Goal: Find specific page/section: Find specific page/section

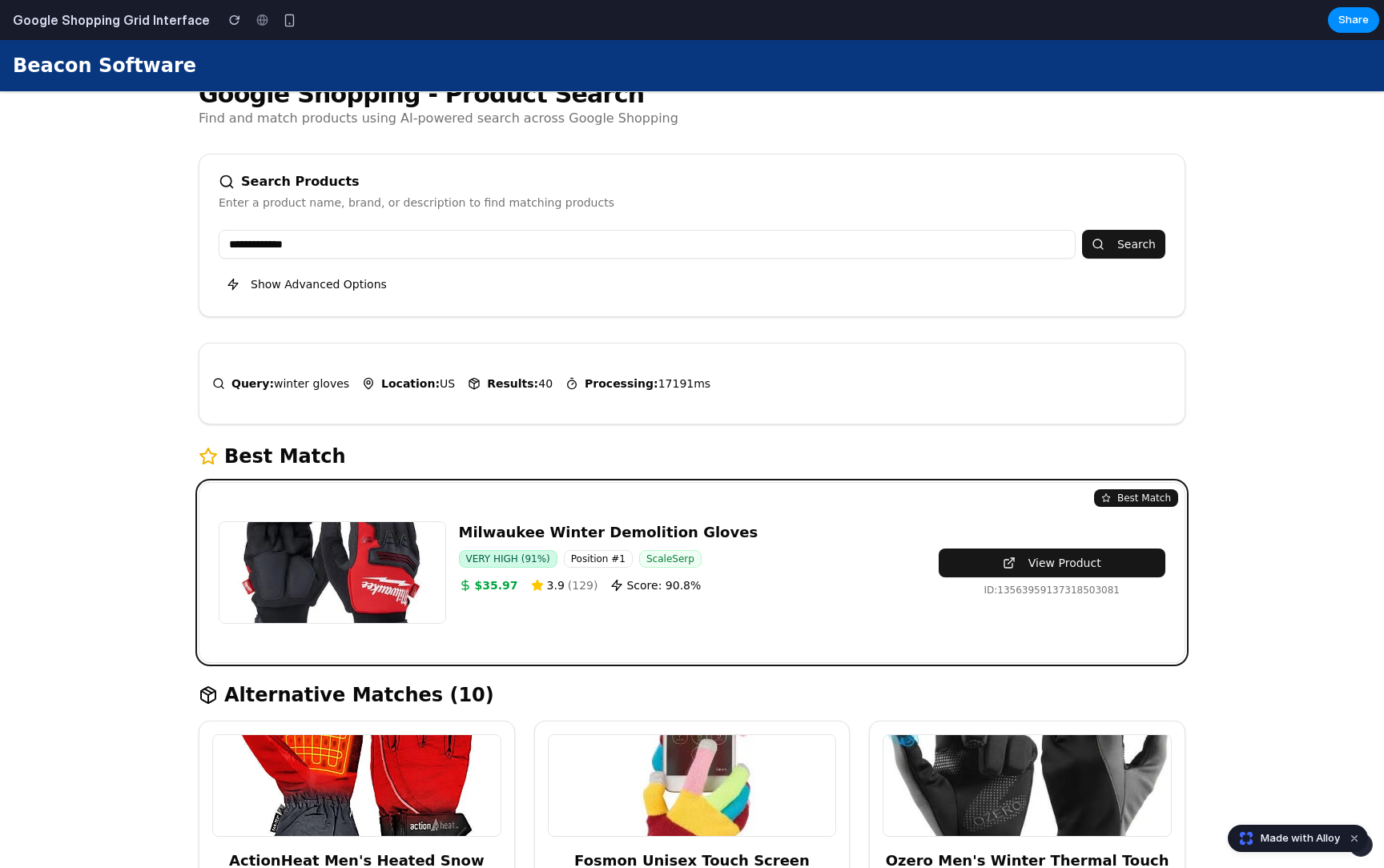
scroll to position [86, 0]
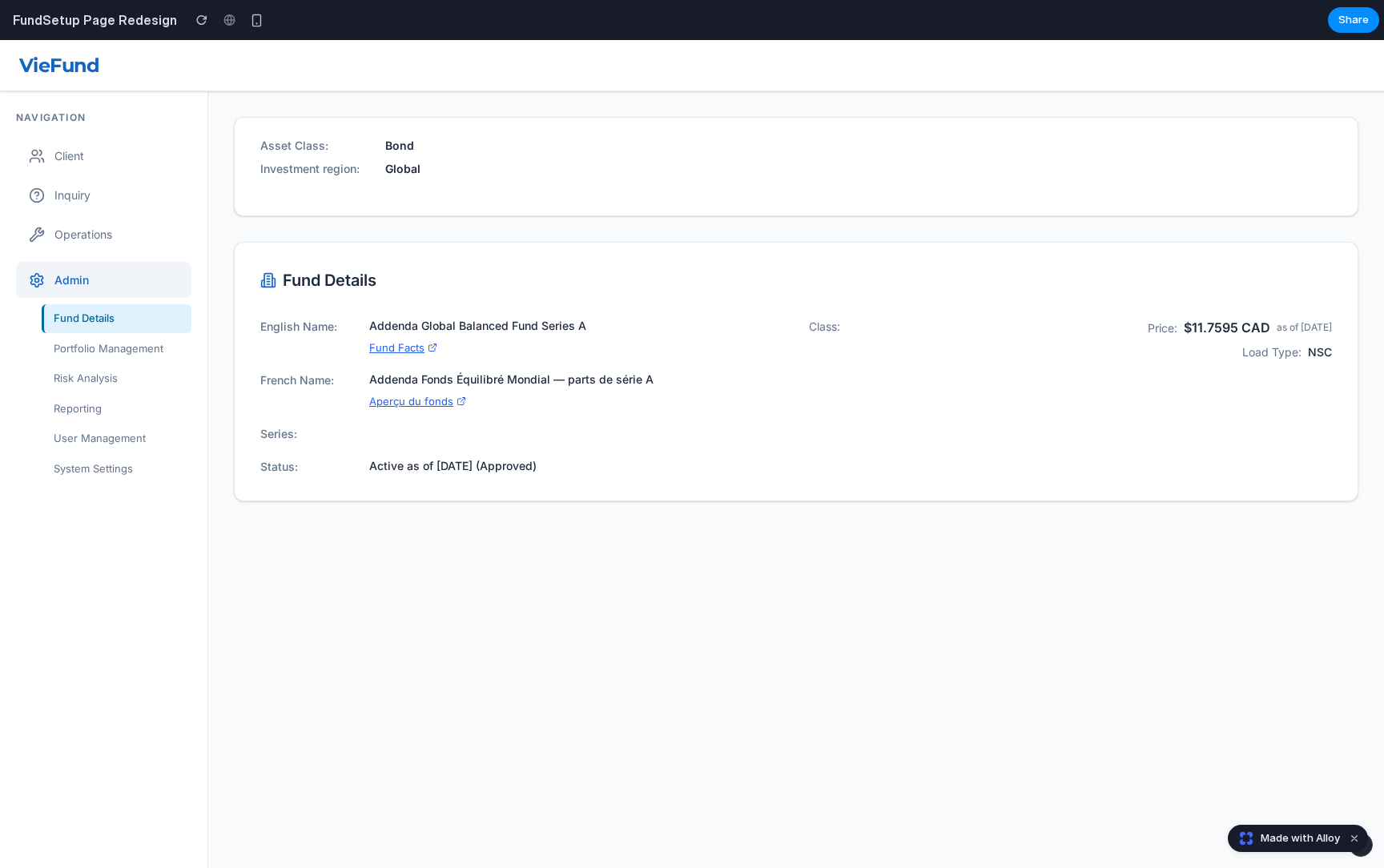
click at [153, 345] on div "Portfolio Management" at bounding box center [116, 349] width 150 height 29
click at [130, 352] on div "Portfolio Management" at bounding box center [116, 349] width 150 height 29
click at [107, 379] on div "Risk Analysis" at bounding box center [116, 379] width 150 height 29
click at [74, 407] on div "Reporting" at bounding box center [116, 409] width 150 height 29
click at [92, 235] on div "Operations" at bounding box center [104, 235] width 175 height 36
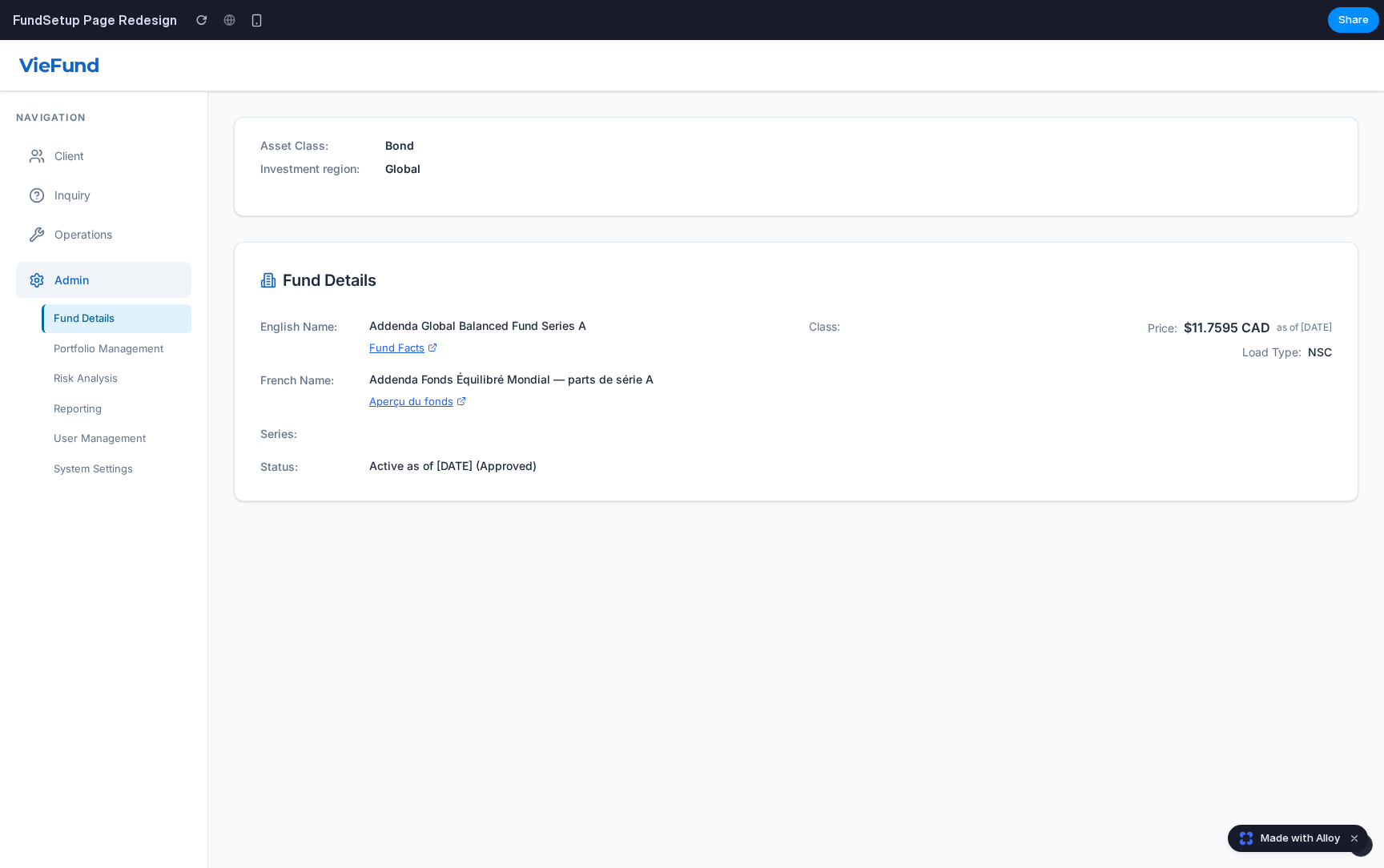
click at [94, 192] on div "Inquiry" at bounding box center [104, 195] width 175 height 36
click at [79, 152] on div "Client" at bounding box center [104, 156] width 175 height 36
click at [82, 155] on div "Client" at bounding box center [104, 156] width 175 height 36
click at [79, 189] on div "Inquiry" at bounding box center [104, 195] width 175 height 36
click at [107, 356] on div "Portfolio Management" at bounding box center [116, 349] width 150 height 29
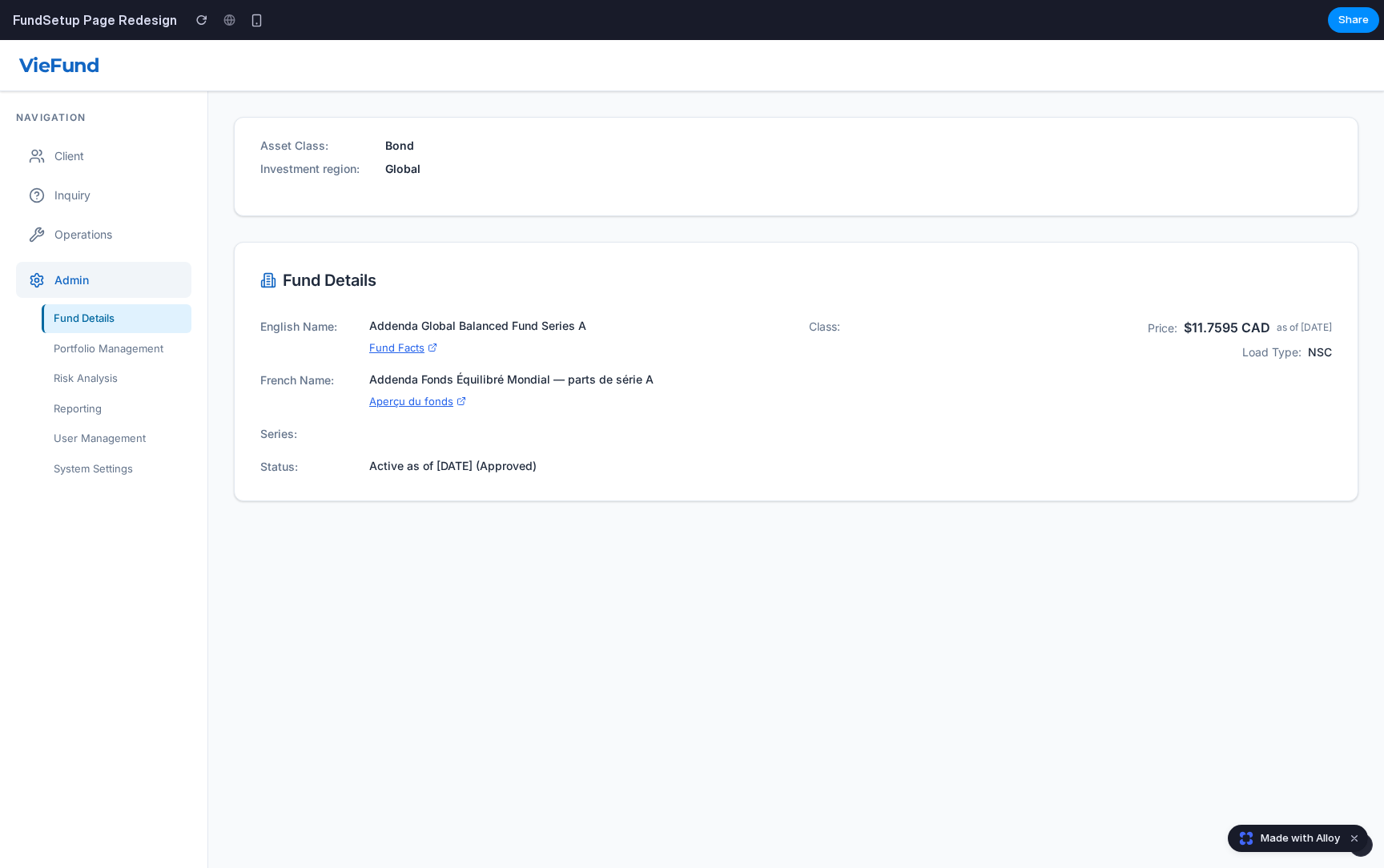
click at [109, 403] on div "Reporting" at bounding box center [116, 409] width 150 height 29
click at [103, 420] on div "Reporting" at bounding box center [116, 409] width 150 height 29
click at [103, 433] on div "User Management" at bounding box center [116, 439] width 150 height 29
click at [76, 189] on div "Inquiry" at bounding box center [104, 195] width 175 height 36
click at [104, 355] on div "Portfolio Management" at bounding box center [116, 349] width 150 height 29
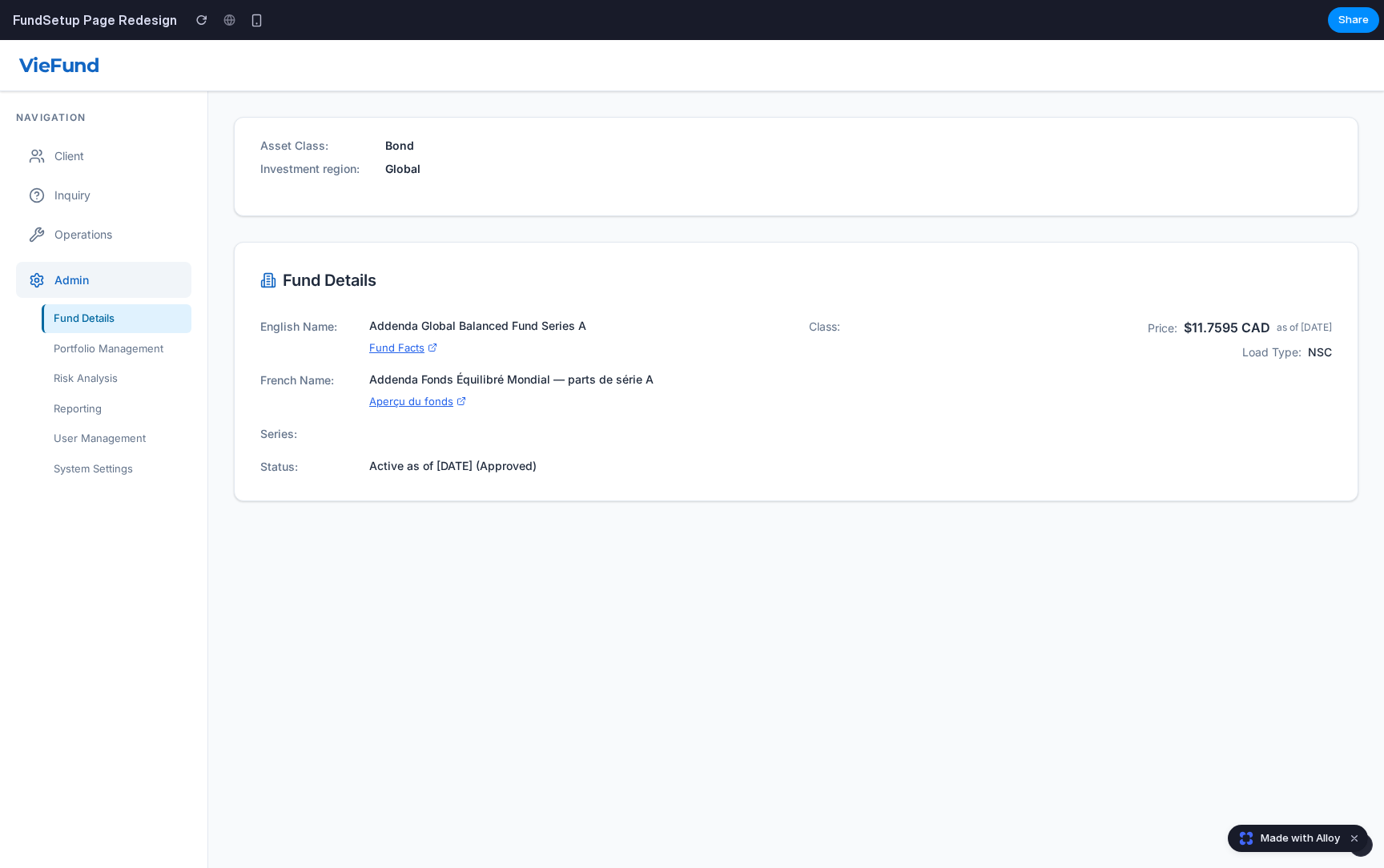
click at [73, 194] on div "Inquiry" at bounding box center [104, 195] width 175 height 36
click at [413, 348] on link "Fund Facts" at bounding box center [576, 348] width 414 height 16
